Goal: Check status

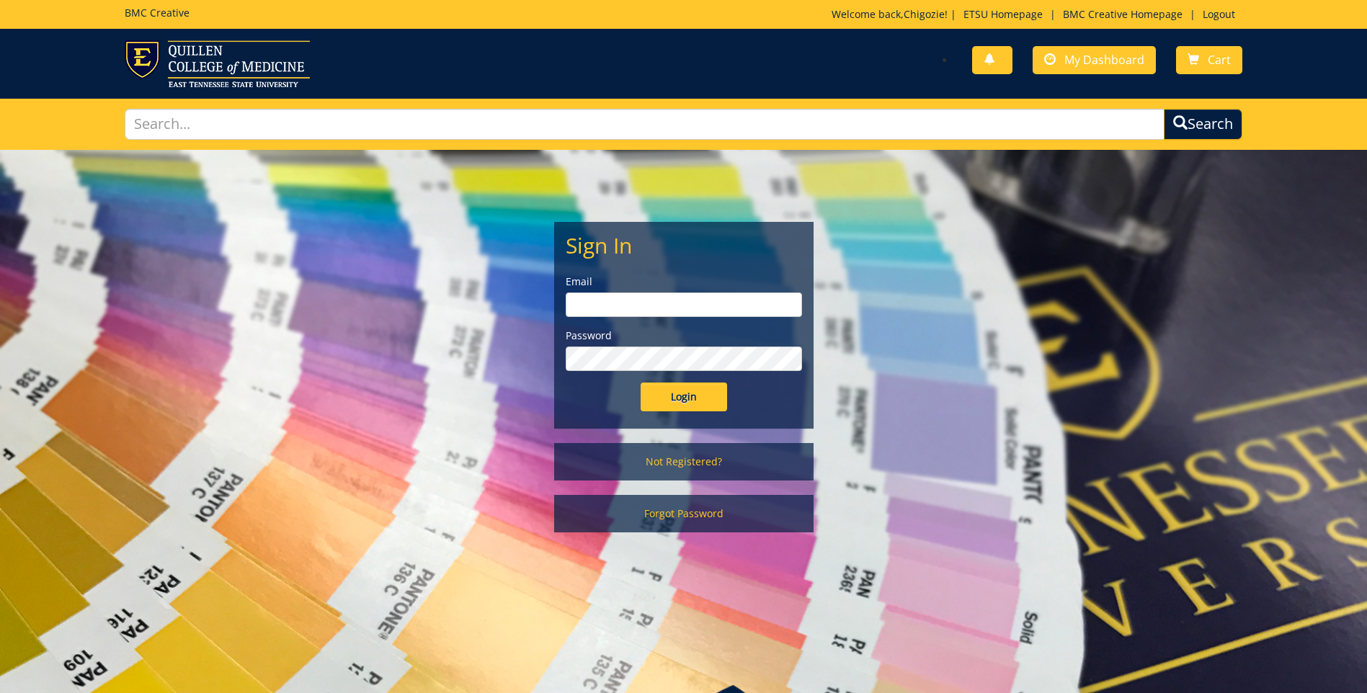
type input "[EMAIL_ADDRESS][DOMAIN_NAME]"
click at [697, 403] on input "Login" at bounding box center [684, 397] width 86 height 29
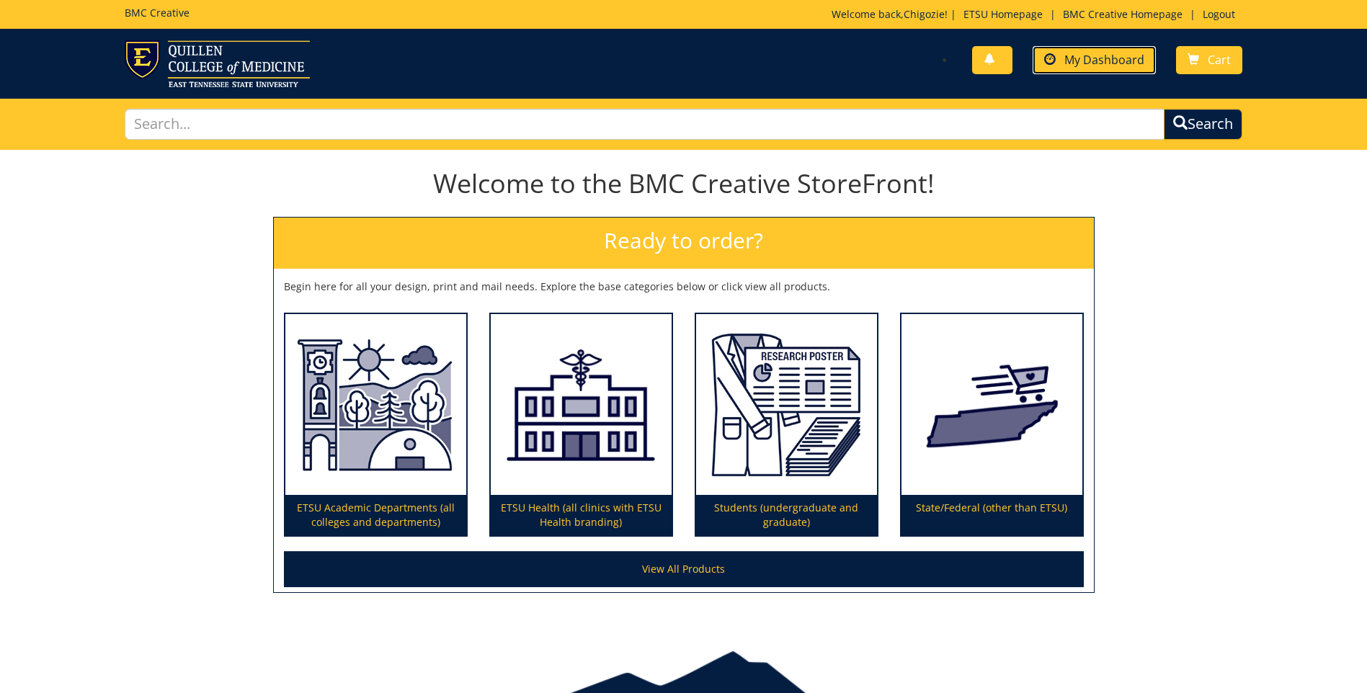
click at [1088, 56] on span "My Dashboard" at bounding box center [1104, 60] width 80 height 16
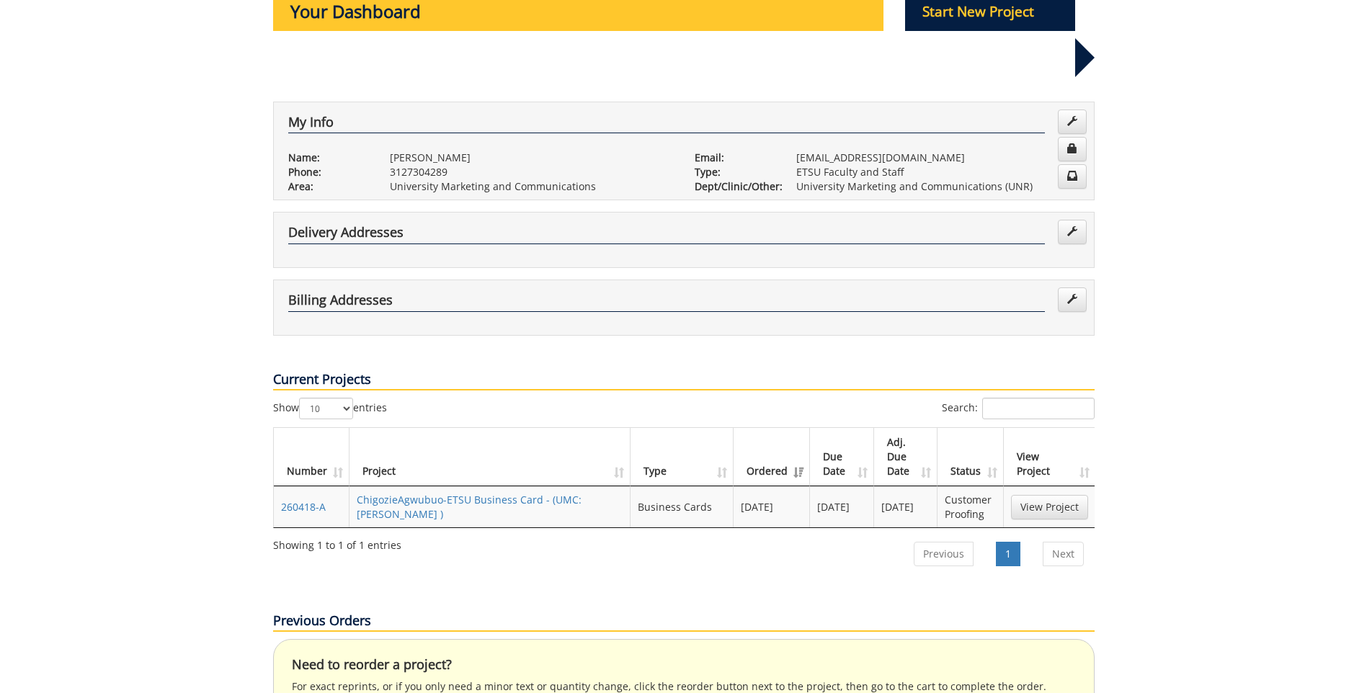
scroll to position [216, 0]
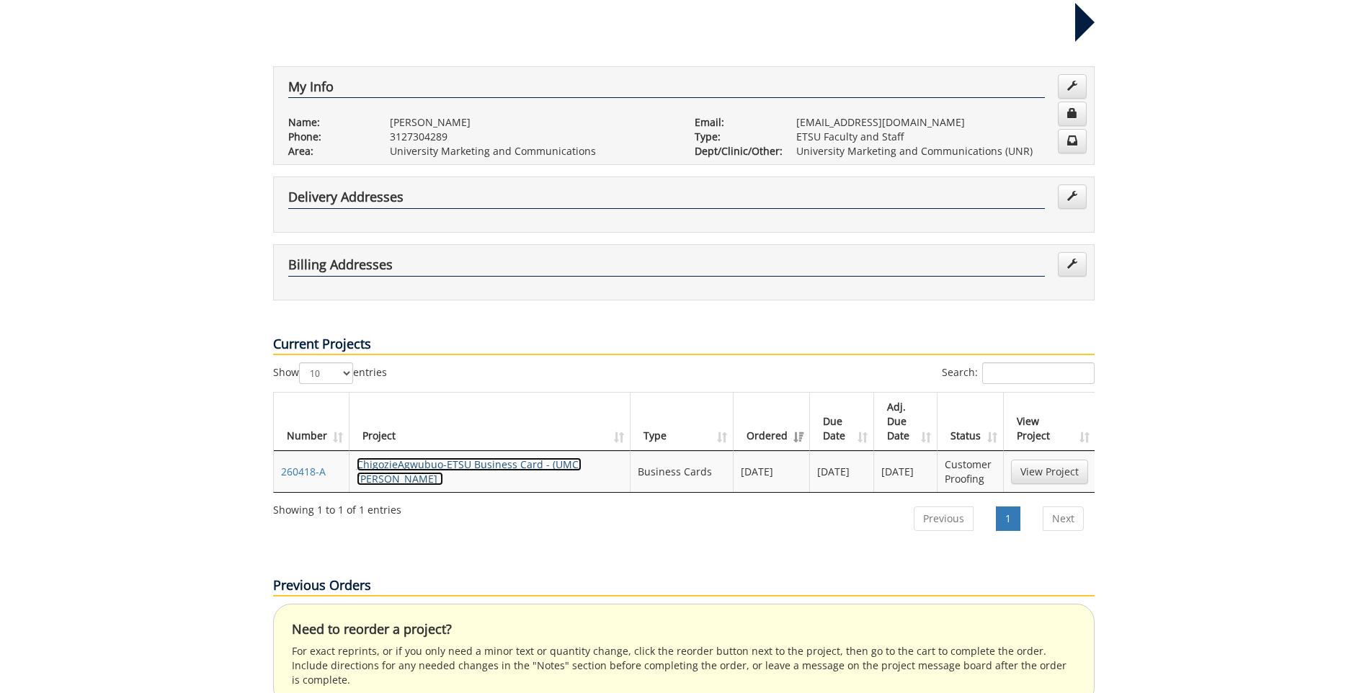
click at [446, 458] on link "ChigozieAgwubuo-ETSU Business Card - (UMC: Mendoza BC )" at bounding box center [469, 472] width 225 height 28
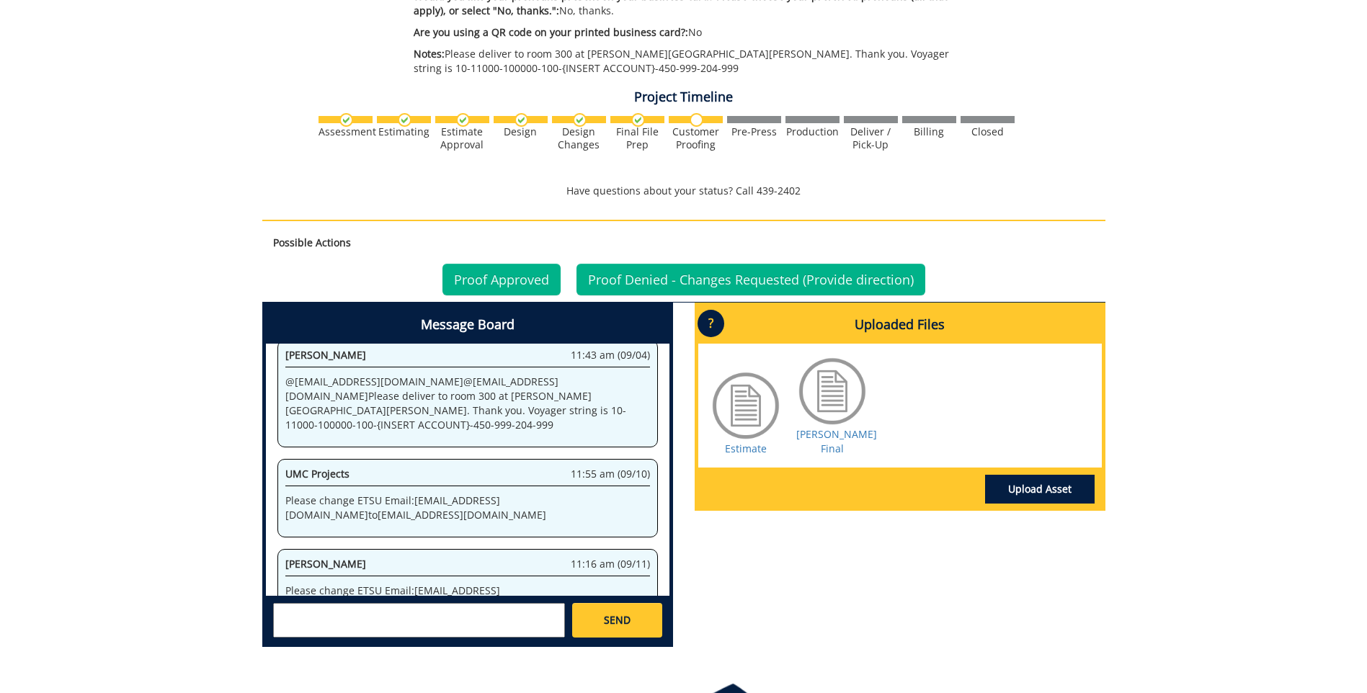
scroll to position [865, 0]
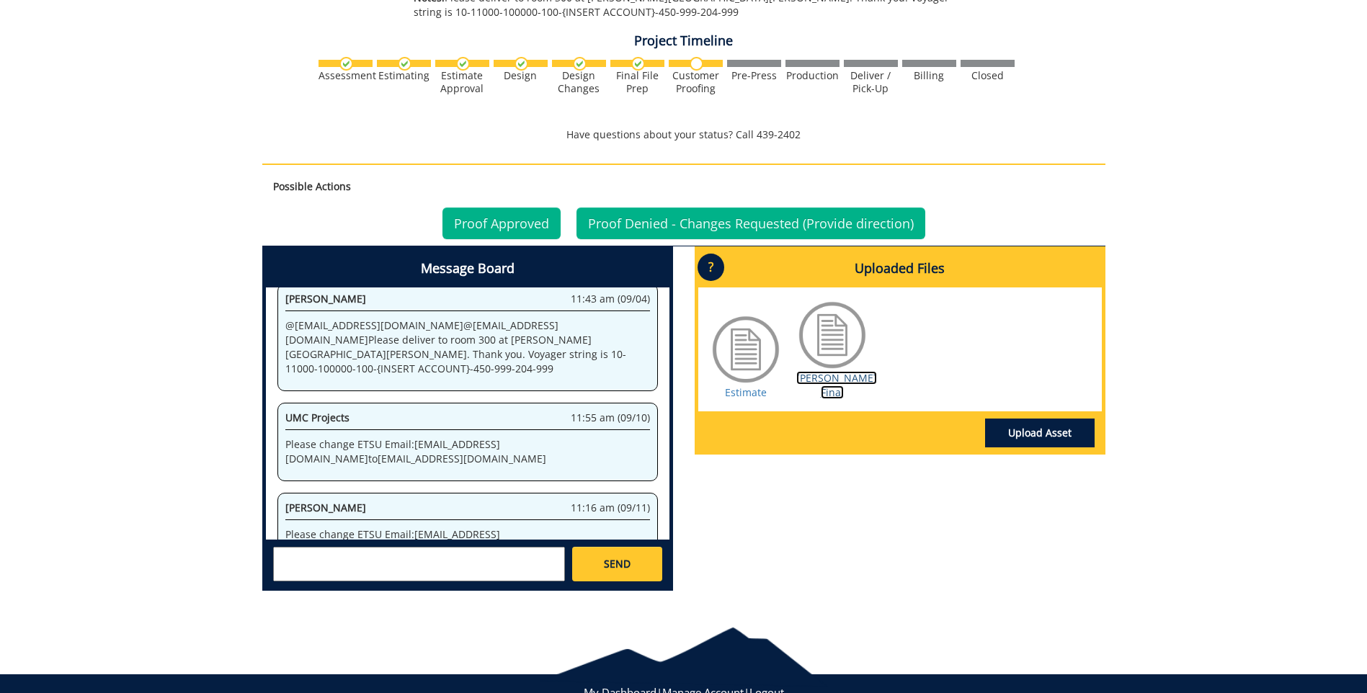
click at [820, 383] on link "Mendoza BC Final" at bounding box center [836, 385] width 81 height 28
click at [468, 216] on link "Proof Approved" at bounding box center [501, 223] width 118 height 32
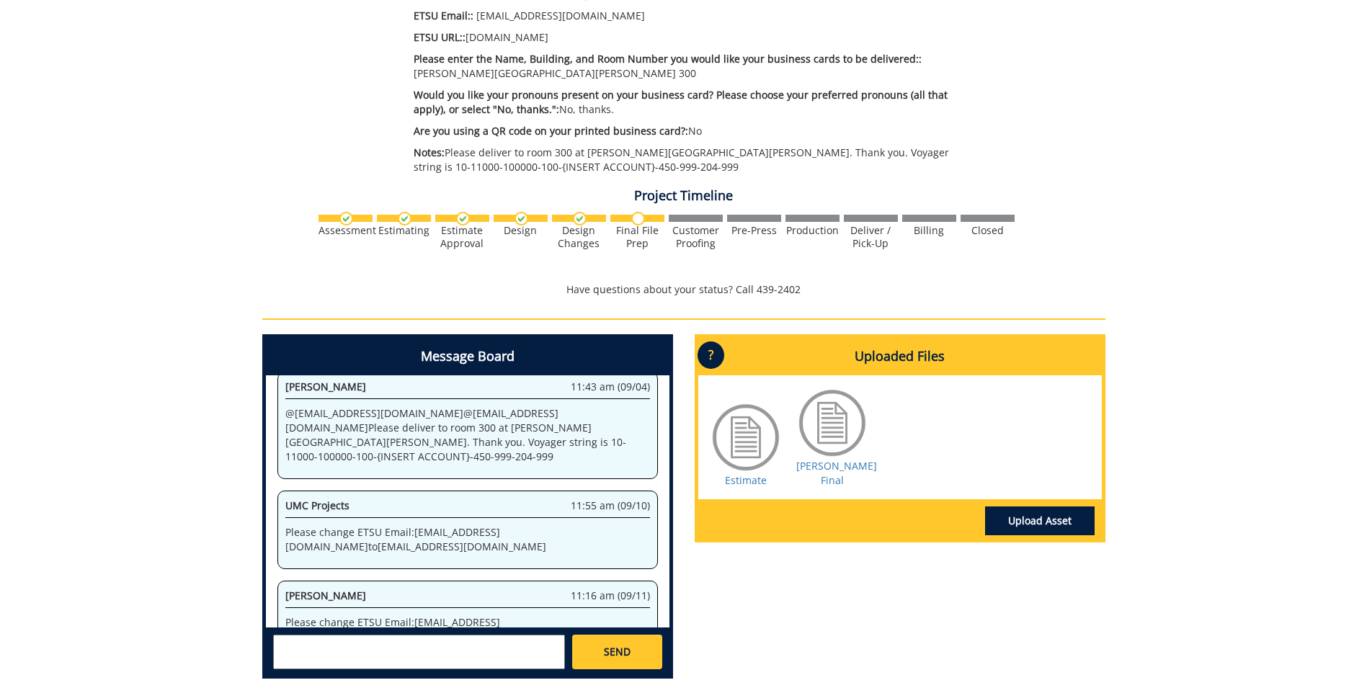
scroll to position [576, 0]
